Goal: Use online tool/utility: Use online tool/utility

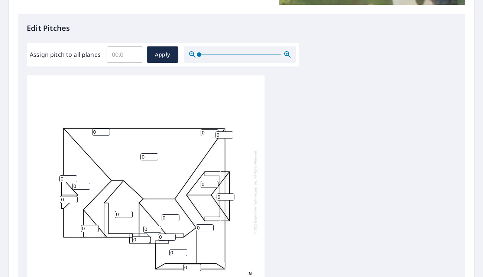
scroll to position [7, 0]
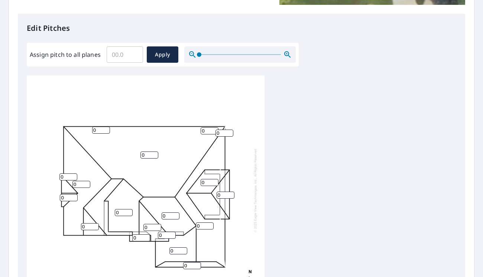
click at [122, 55] on input "Assign pitch to all planes" at bounding box center [125, 54] width 36 height 21
type input "11"
click at [161, 51] on span "Apply" at bounding box center [163, 54] width 20 height 9
type input "11"
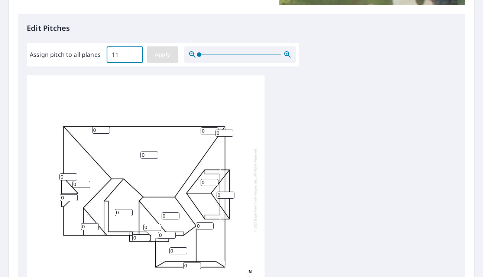
type input "11"
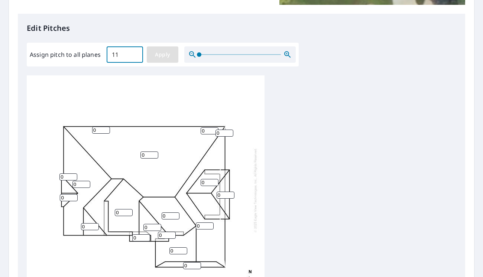
type input "11"
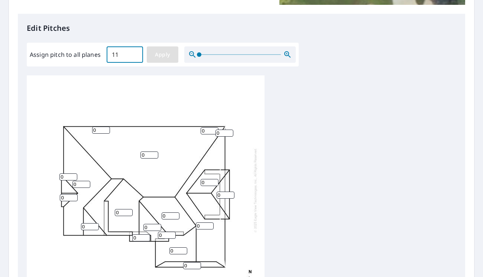
type input "11"
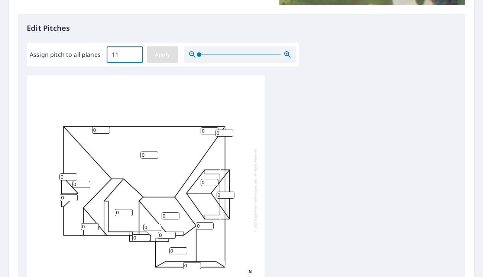
type input "11"
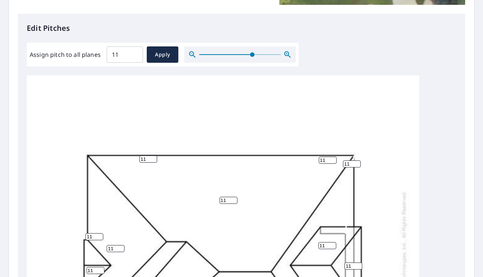
drag, startPoint x: 202, startPoint y: 54, endPoint x: 252, endPoint y: 49, distance: 50.0
click at [252, 52] on span at bounding box center [252, 54] width 4 height 4
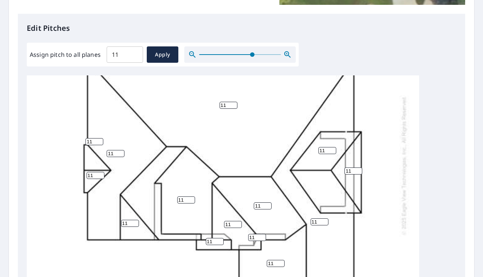
scroll to position [119, 0]
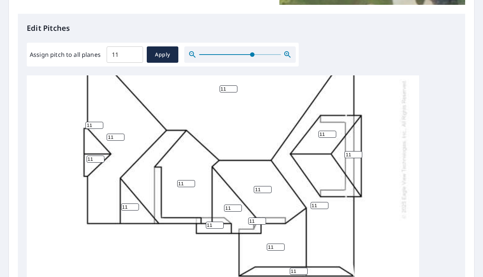
click at [230, 87] on input "11" at bounding box center [229, 89] width 18 height 7
type input "1"
type input "9"
click at [183, 184] on input "11" at bounding box center [186, 183] width 18 height 7
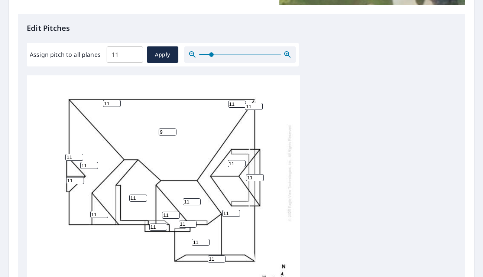
scroll to position [40, 0]
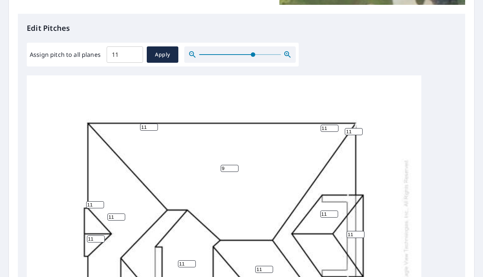
click at [253, 55] on span at bounding box center [253, 54] width 4 height 4
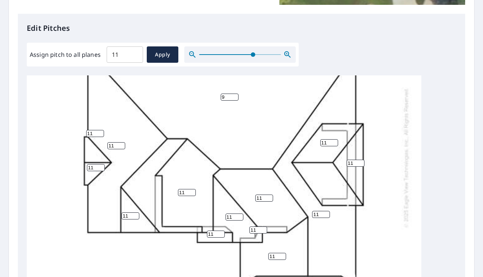
scroll to position [115, 0]
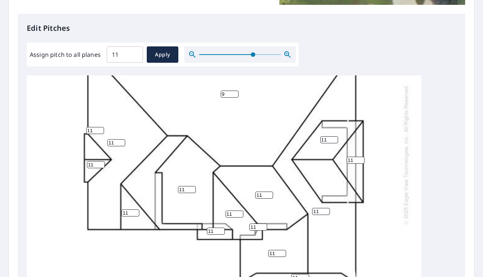
click at [93, 164] on input "11" at bounding box center [96, 164] width 18 height 7
drag, startPoint x: 93, startPoint y: 164, endPoint x: 72, endPoint y: 166, distance: 20.9
click at [72, 166] on div "9 11 11 11 11 11 11 11 11 11 11 11 11 11 11 11 11 11" at bounding box center [224, 155] width 395 height 388
type input "9"
drag, startPoint x: 93, startPoint y: 130, endPoint x: 67, endPoint y: 135, distance: 26.8
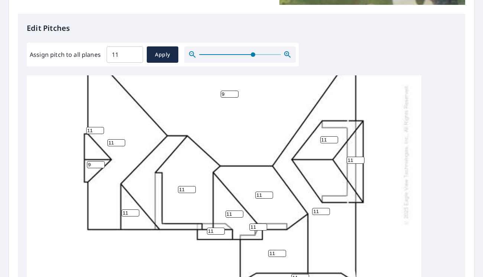
click at [67, 135] on div "9 11 11 11 11 11 11 11 11 11 11 11 11 11 11 11 9 11" at bounding box center [224, 155] width 395 height 388
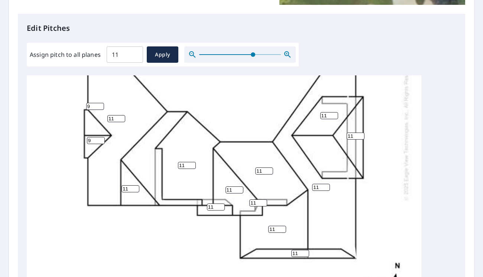
scroll to position [152, 0]
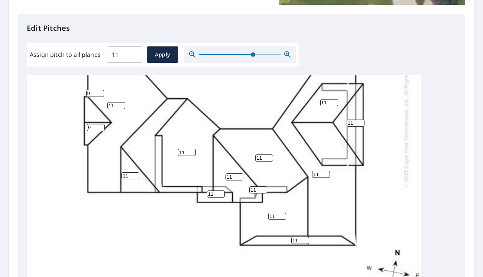
type input "9"
drag, startPoint x: 261, startPoint y: 158, endPoint x: 234, endPoint y: 162, distance: 27.8
click at [234, 162] on div "9 11 11 11 11 11 11 11 11 11 11 11 11 11 11 9 9 11" at bounding box center [224, 118] width 395 height 388
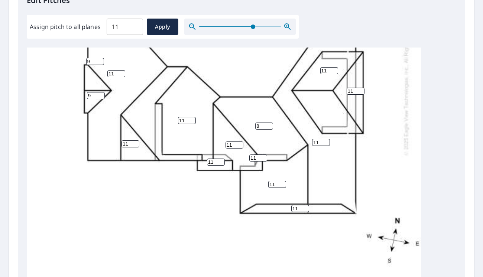
scroll to position [223, 0]
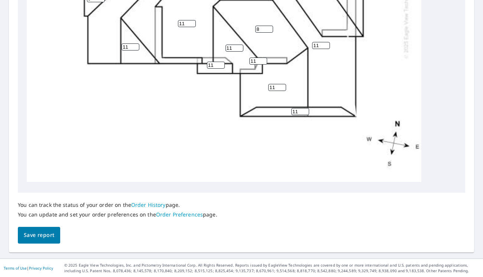
type input "8"
click at [43, 234] on span "Save report" at bounding box center [39, 235] width 30 height 9
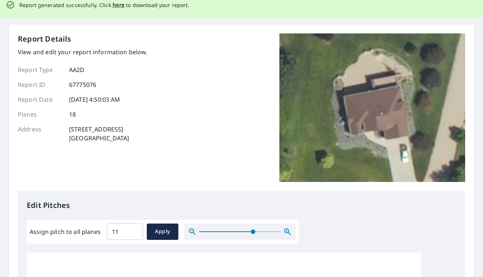
scroll to position [0, 0]
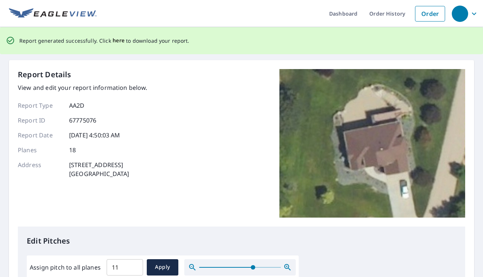
click at [118, 43] on span "here" at bounding box center [119, 40] width 12 height 9
